Goal: Task Accomplishment & Management: Manage account settings

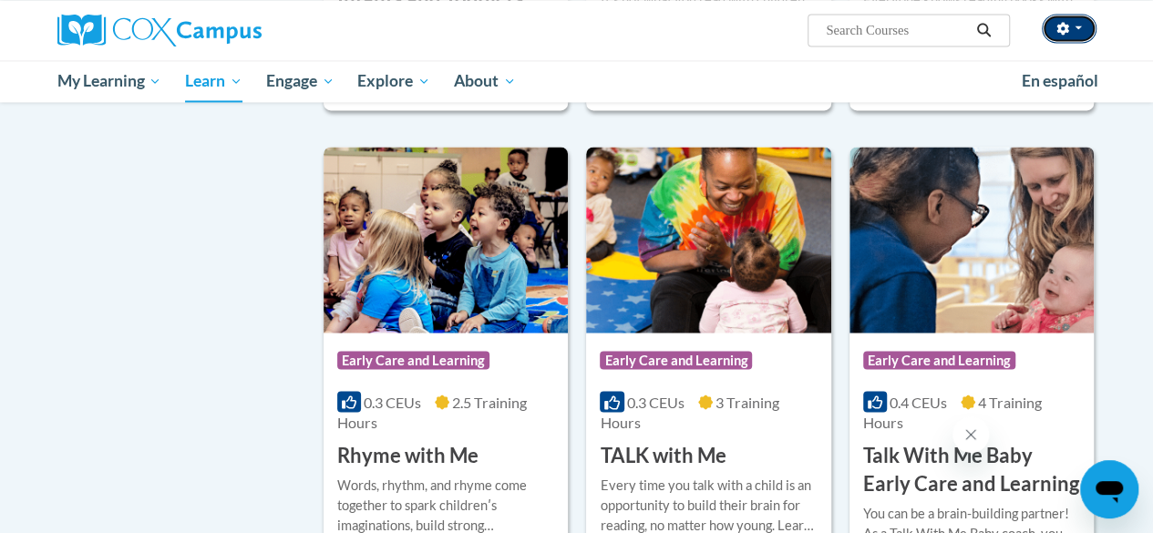
click at [1077, 27] on span "button" at bounding box center [1077, 28] width 7 height 4
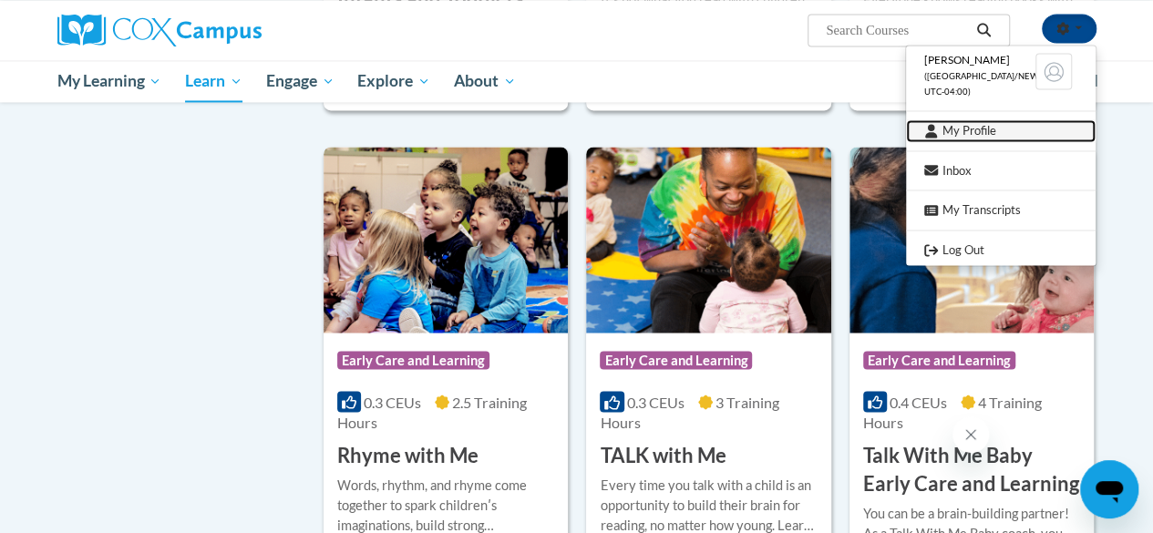
click at [1003, 137] on link "My Profile" at bounding box center [1001, 130] width 190 height 23
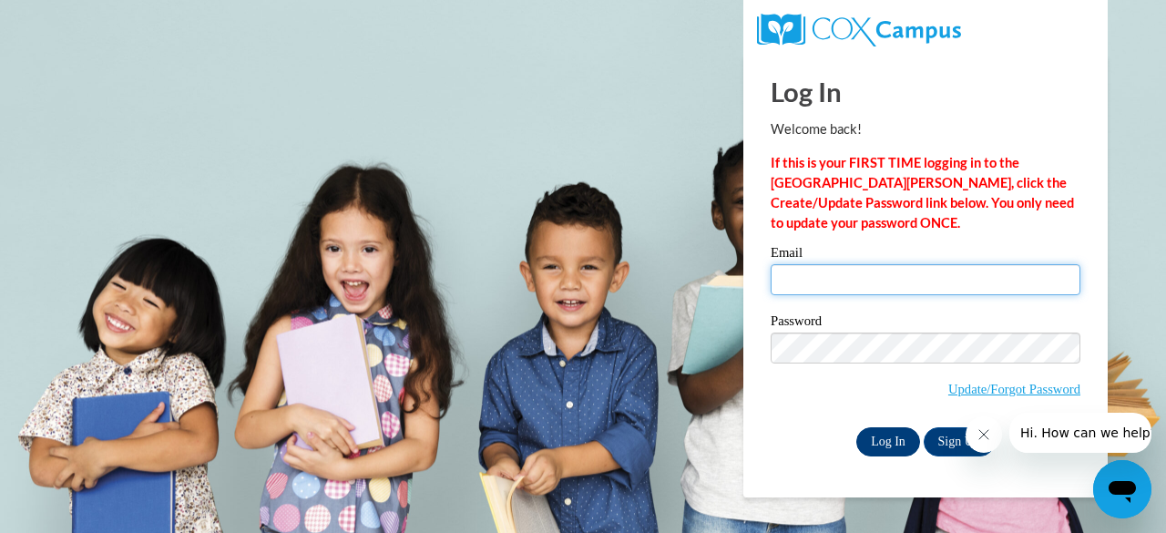
type input "[PERSON_NAME][EMAIL_ADDRESS][PERSON_NAME][DOMAIN_NAME]"
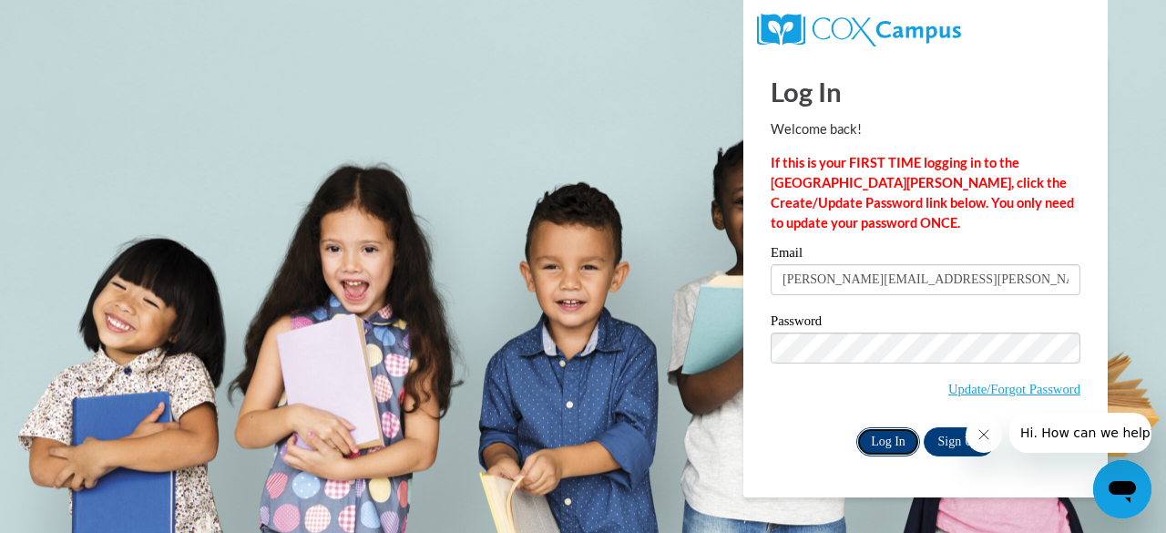
click at [879, 442] on input "Log In" at bounding box center [889, 441] width 64 height 29
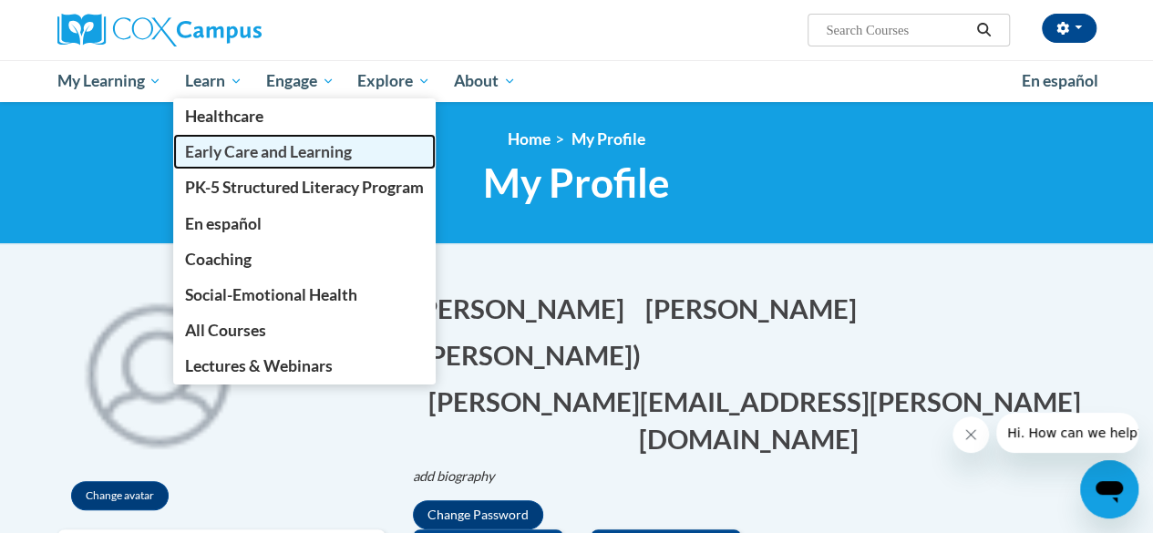
click at [221, 156] on span "Early Care and Learning" at bounding box center [268, 151] width 167 height 19
